Goal: Transaction & Acquisition: Purchase product/service

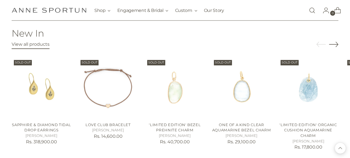
scroll to position [553, 0]
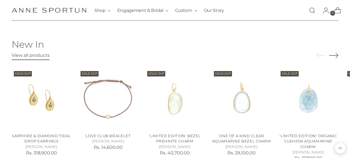
drag, startPoint x: 337, startPoint y: 55, endPoint x: 332, endPoint y: 54, distance: 5.3
click at [337, 55] on icon "Move to next carousel slide" at bounding box center [333, 55] width 9 height 5
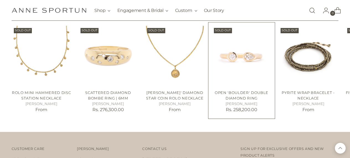
scroll to position [857, 0]
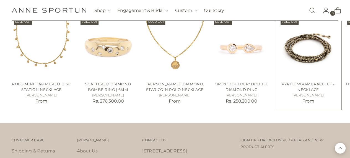
click at [0, 0] on img "Pyrite Wrap Bracelet - Necklace" at bounding box center [0, 0] width 0 height 0
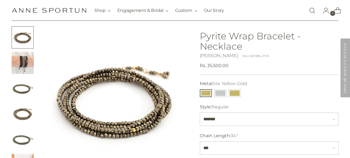
click at [22, 87] on img "Change image to image 3" at bounding box center [23, 88] width 22 height 22
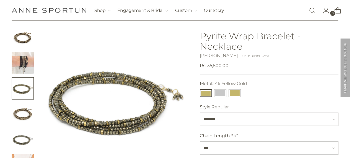
click at [24, 106] on img "Change image to image 4" at bounding box center [23, 114] width 22 height 22
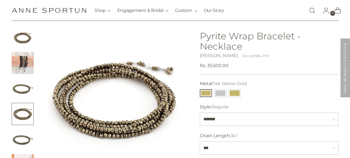
scroll to position [55, 0]
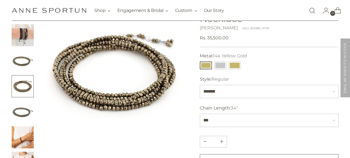
click at [28, 108] on img "Change image to image 5" at bounding box center [23, 111] width 22 height 22
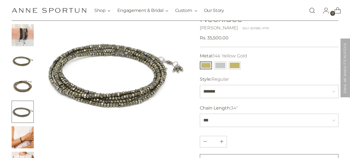
scroll to position [28, 0]
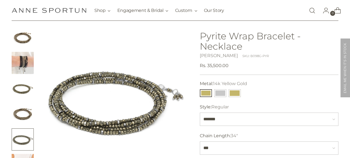
click at [27, 38] on img "Change image to image 1" at bounding box center [23, 37] width 22 height 22
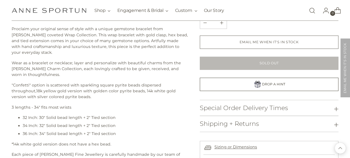
scroll to position [276, 0]
